Goal: Transaction & Acquisition: Obtain resource

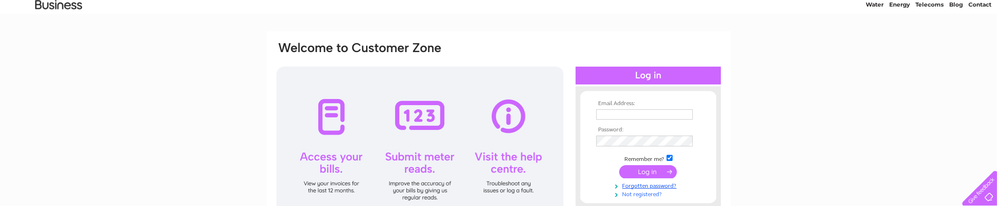
scroll to position [58, 0]
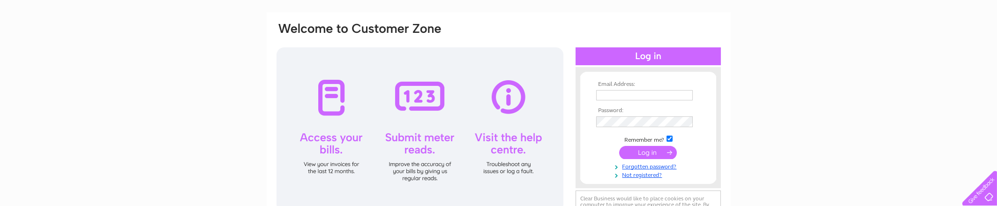
type input "[EMAIL_ADDRESS][DOMAIN_NAME]"
click at [643, 152] on input "submit" at bounding box center [648, 152] width 58 height 13
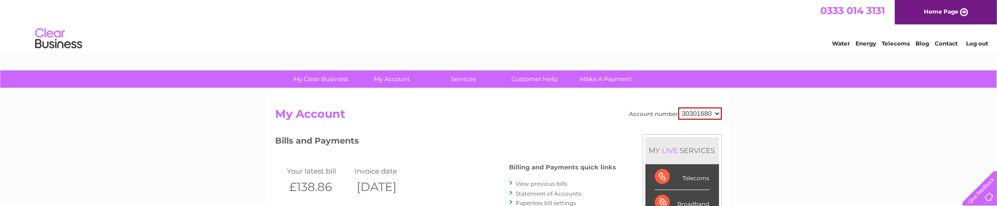
click at [419, 191] on th "[DATE]" at bounding box center [385, 186] width 67 height 19
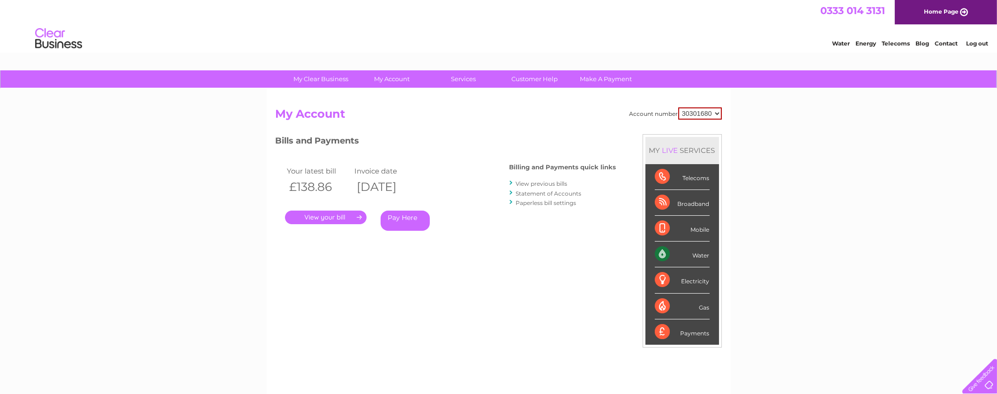
click at [710, 114] on select "30301680" at bounding box center [700, 113] width 44 height 12
click at [715, 113] on select "30301680" at bounding box center [700, 113] width 44 height 12
click at [426, 205] on div "Account number 30301680 My Account MY LIVE SERVICES Telecoms Broadband Mobile W…" at bounding box center [499, 248] width 446 height 282
click at [539, 181] on link "View previous bills" at bounding box center [542, 183] width 52 height 7
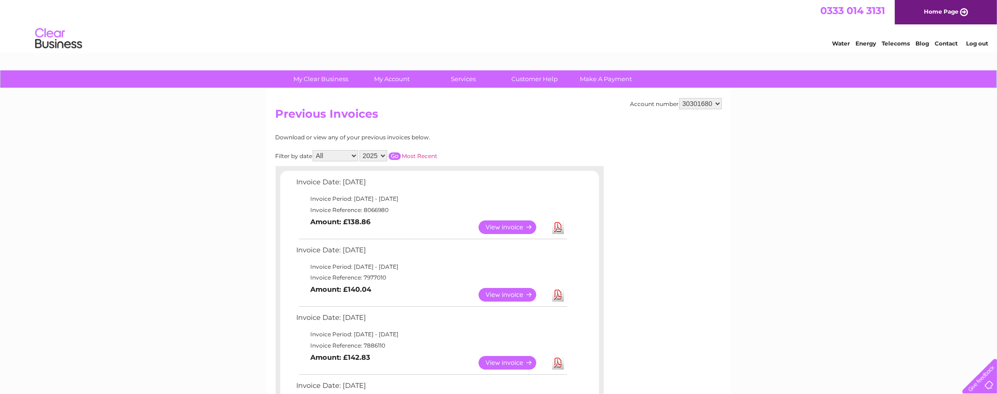
click at [503, 295] on link "View" at bounding box center [513, 295] width 69 height 14
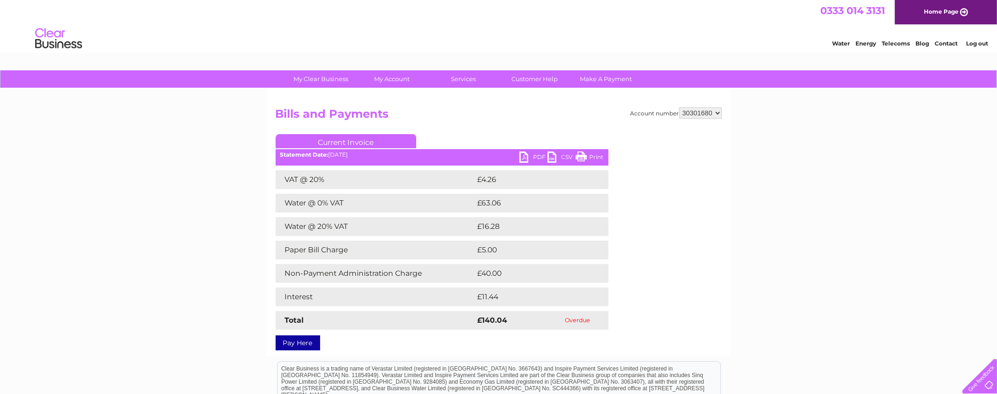
click at [698, 110] on select "30301680" at bounding box center [700, 112] width 43 height 11
click at [622, 243] on div "Account number 30301680 Bills and Payments Current Invoice PDF CSV Print Total" at bounding box center [499, 227] width 446 height 240
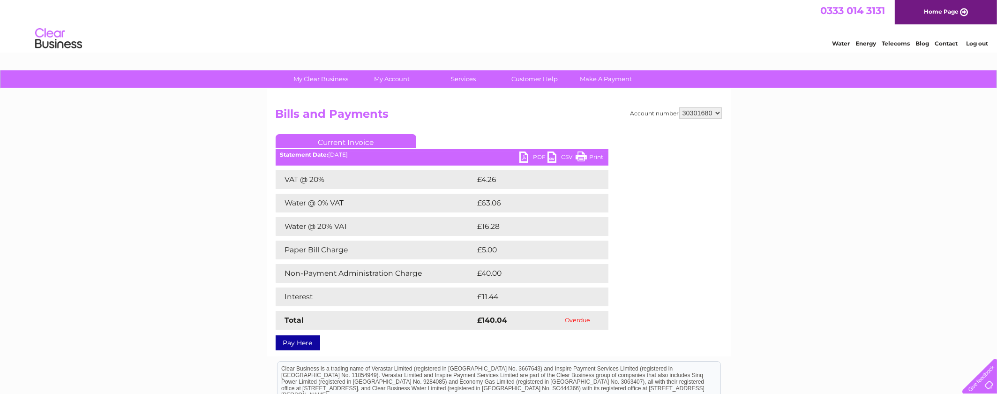
click at [231, 238] on div "My Clear Business Login Details My Details My Preferences Link Account My Accou…" at bounding box center [498, 293] width 997 height 446
click at [536, 156] on link "PDF" at bounding box center [533, 158] width 28 height 14
